Goal: Task Accomplishment & Management: Complete application form

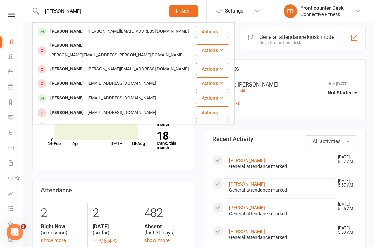
scroll to position [29, 0]
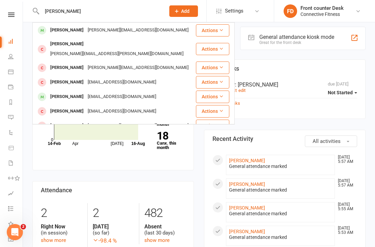
type input "[PERSON_NAME]"
click at [66, 77] on div "[PERSON_NAME]" at bounding box center [66, 82] width 37 height 10
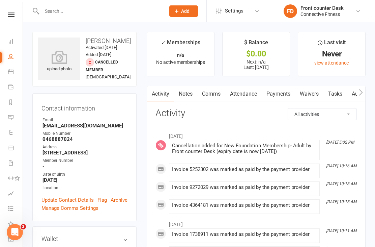
click at [100, 72] on span "Cancelled member" at bounding box center [102, 66] width 32 height 12
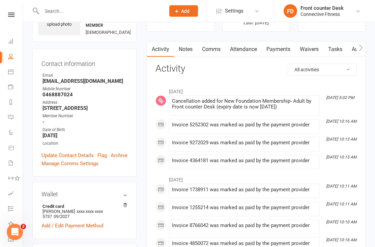
scroll to position [45, 0]
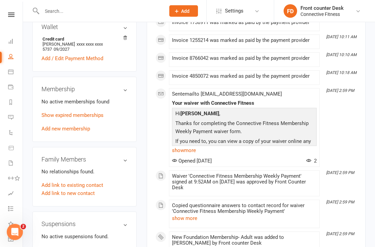
click at [53, 132] on link "Add new membership" at bounding box center [66, 129] width 49 height 6
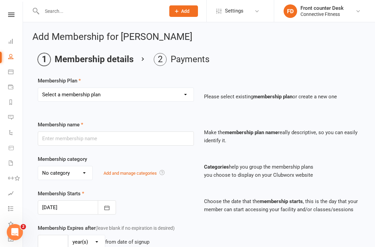
click at [143, 88] on select "Select a membership plan Full time Student aged [DEMOGRAPHIC_DATA]-18yrs Senior…" at bounding box center [116, 94] width 156 height 13
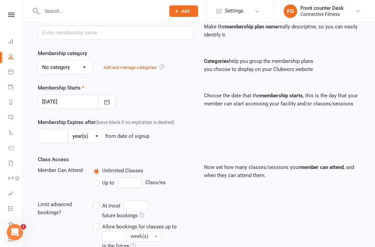
scroll to position [105, 0]
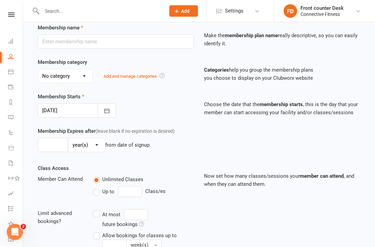
click at [82, 73] on select "No category Admin Community Existing Clients Foundation General Up Front Paymen…" at bounding box center [65, 76] width 54 height 13
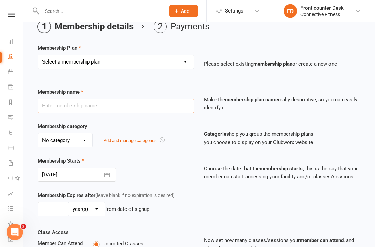
click at [72, 103] on input "text" at bounding box center [116, 106] width 156 height 14
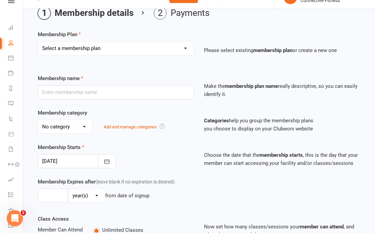
click at [38, 107] on div "Membership name Make the membership plan name really descriptive, so you can ea…" at bounding box center [199, 105] width 333 height 34
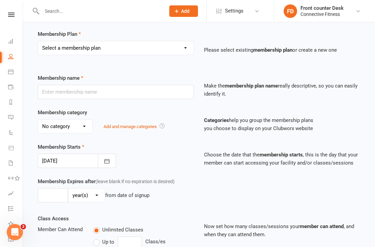
click at [89, 45] on select "Select a membership plan Full time Student aged [DEMOGRAPHIC_DATA]-18yrs Senior…" at bounding box center [116, 47] width 156 height 13
select select "6"
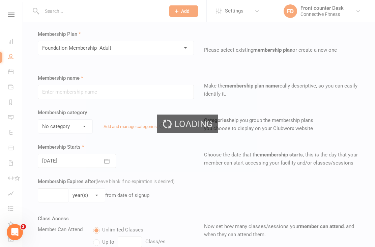
type input "Foundation Membership- Adult"
select select "3"
type input "0"
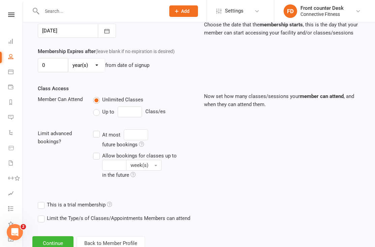
scroll to position [176, 0]
click at [48, 244] on button "Continue" at bounding box center [52, 243] width 41 height 14
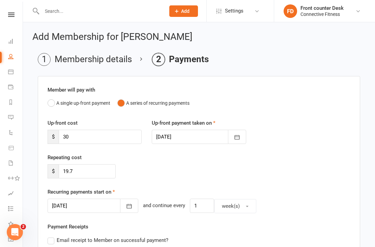
scroll to position [8, 0]
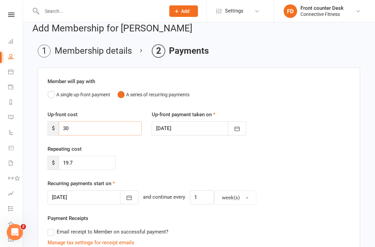
click at [78, 128] on input "30" at bounding box center [100, 128] width 83 height 14
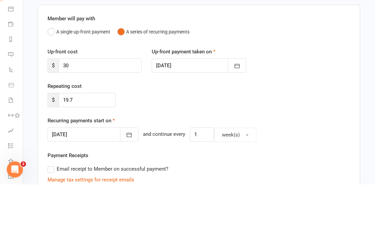
click at [295, 145] on div "Repeating cost $ 19.7" at bounding box center [199, 162] width 313 height 34
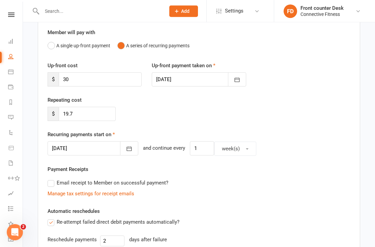
scroll to position [47, 0]
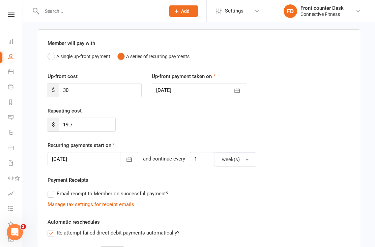
click at [125, 154] on button "button" at bounding box center [129, 159] width 18 height 14
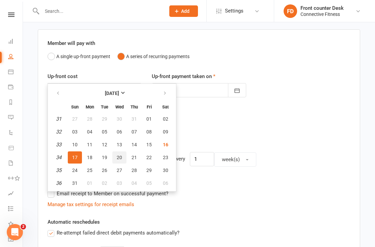
click at [119, 155] on span "20" at bounding box center [119, 157] width 5 height 5
type input "[DATE]"
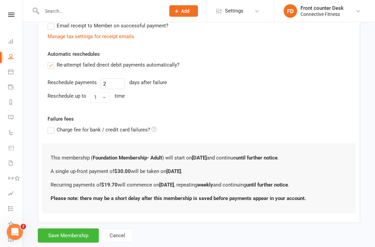
scroll to position [214, 0]
click at [73, 230] on button "Save Membership" at bounding box center [68, 235] width 61 height 14
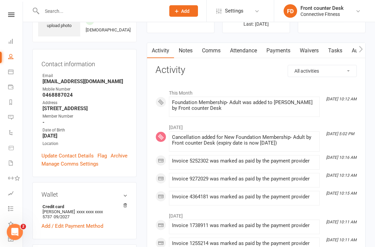
scroll to position [59, 0]
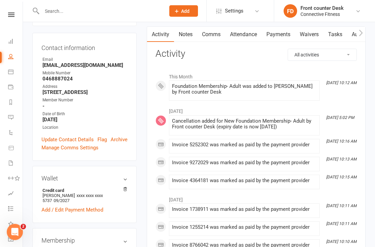
click at [122, 104] on div "Member Number" at bounding box center [85, 100] width 85 height 6
